Goal: Task Accomplishment & Management: Manage account settings

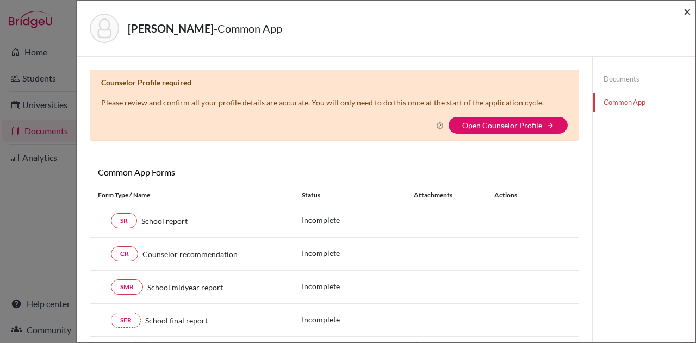
click at [687, 8] on span "×" at bounding box center [687, 11] width 8 height 16
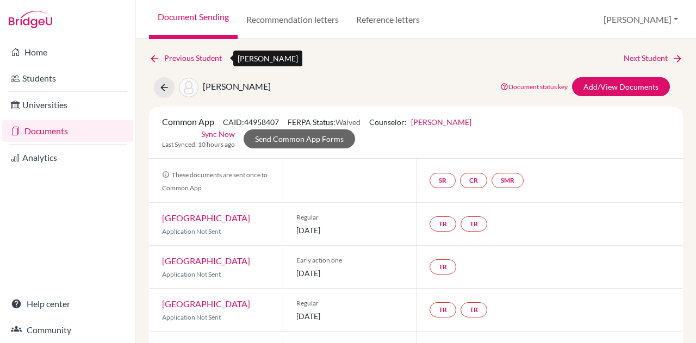
click at [156, 57] on icon at bounding box center [154, 58] width 11 height 11
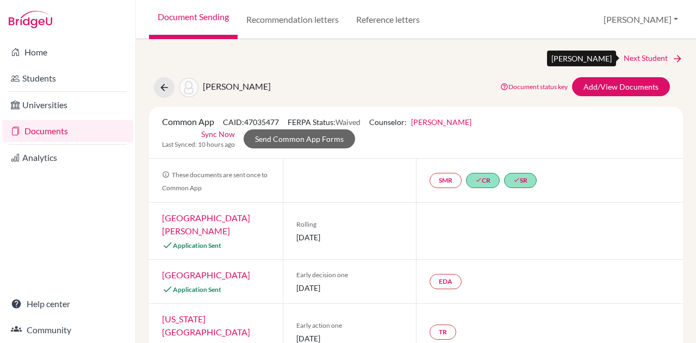
click at [637, 60] on link "Next Student" at bounding box center [652, 58] width 59 height 12
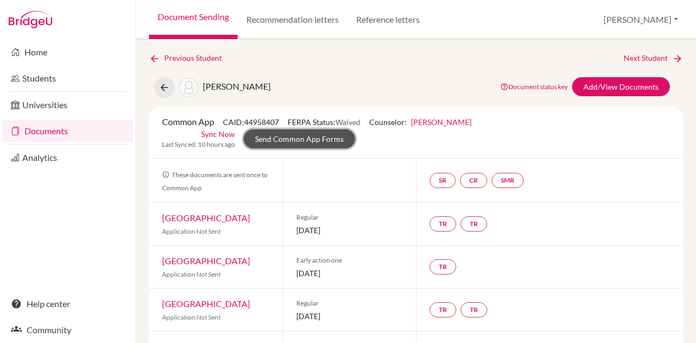
click at [281, 140] on link "Send Common App Forms" at bounding box center [298, 138] width 111 height 19
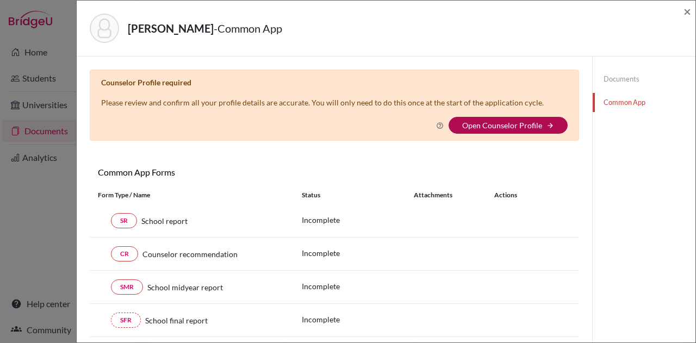
click at [487, 126] on link "Open Counselor Profile" at bounding box center [502, 125] width 80 height 9
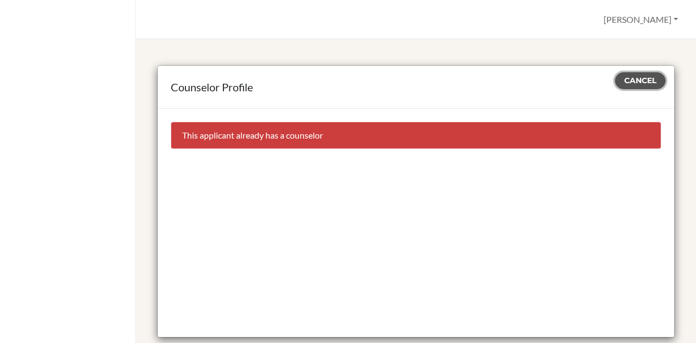
click at [632, 80] on span "Cancel" at bounding box center [640, 81] width 32 height 10
